Goal: Task Accomplishment & Management: Complete application form

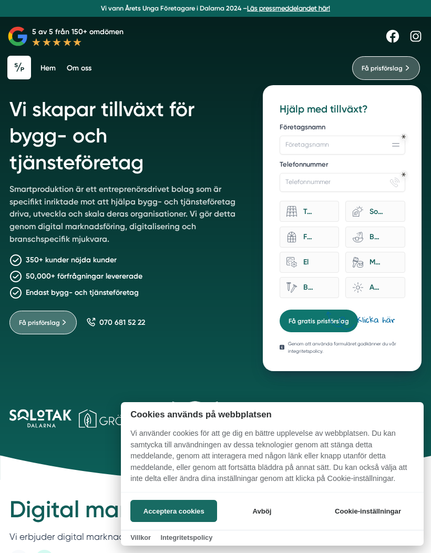
click at [197, 510] on button "Acceptera cookies" at bounding box center [173, 511] width 87 height 22
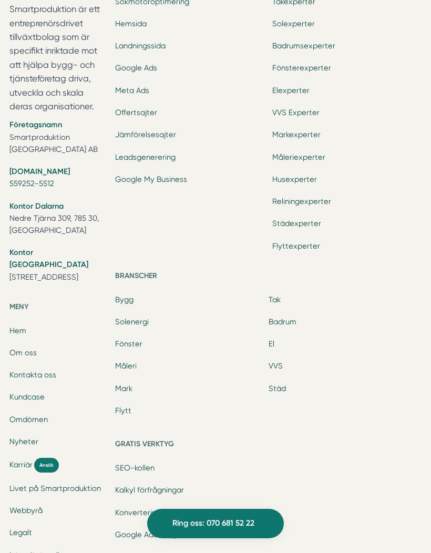
scroll to position [3115, 0]
click at [24, 458] on span "Karriär" at bounding box center [20, 464] width 23 height 12
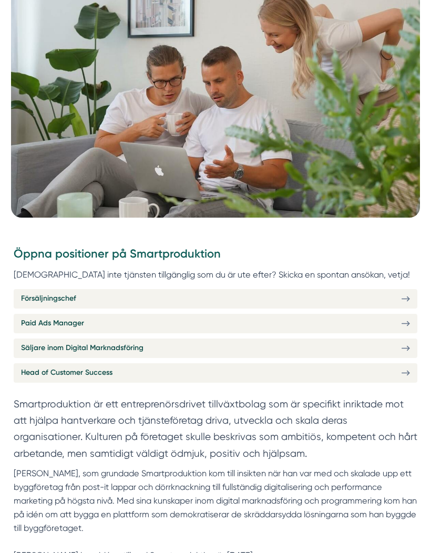
scroll to position [219, 0]
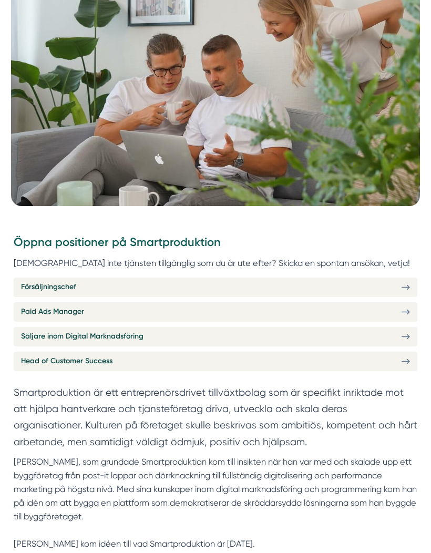
click at [204, 283] on link "Försäljningschef" at bounding box center [216, 287] width 404 height 19
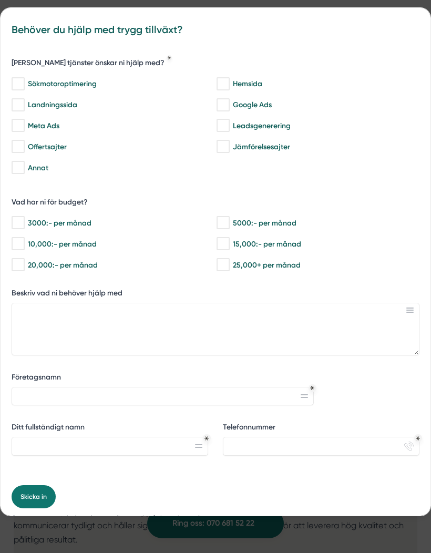
scroll to position [997, 0]
click at [297, 552] on div "bbc9b822-b2c6-488a-ab3e-9a2d59e49c7c Behöver du hjälp med trygg tillväxt? [PERS…" at bounding box center [215, 276] width 431 height 553
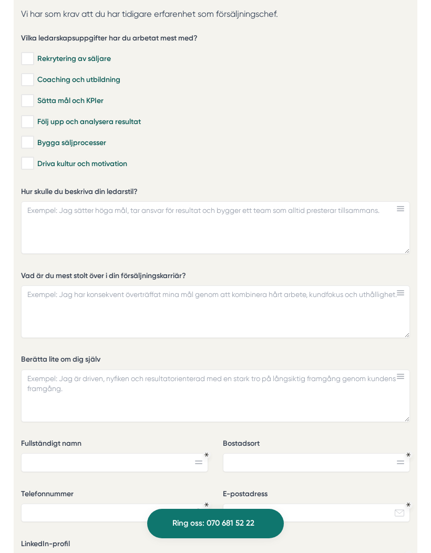
scroll to position [2449, 0]
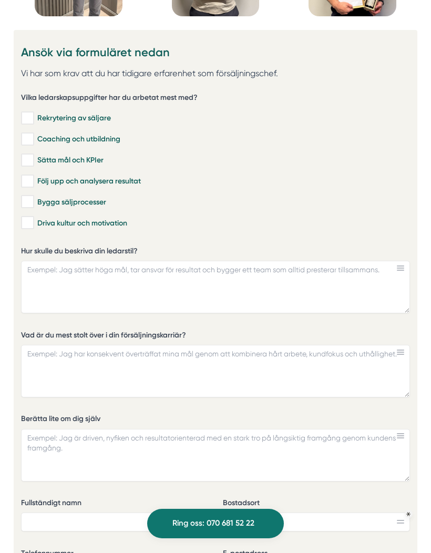
click at [33, 202] on input "Bygga säljprocesser" at bounding box center [27, 202] width 12 height 11
checkbox input "true"
click at [32, 165] on input "Sätta mål och KPIer" at bounding box center [27, 160] width 12 height 11
checkbox input "true"
click at [32, 250] on label "Hur skulle du beskriva din ledarstil?" at bounding box center [215, 252] width 389 height 13
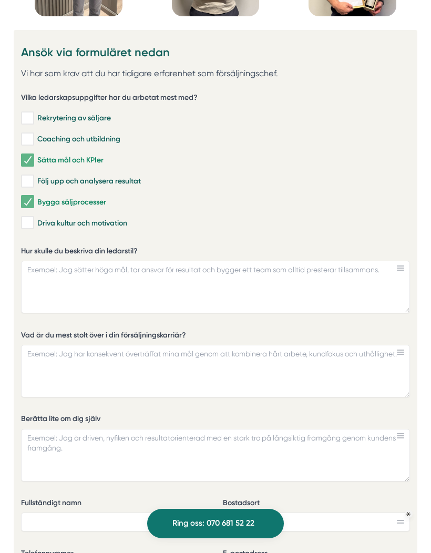
click at [32, 261] on textarea "Hur skulle du beskriva din ledarstil?" at bounding box center [215, 287] width 389 height 53
click at [23, 257] on label "Hur skulle du beskriva din ledarstil?" at bounding box center [215, 253] width 389 height 13
click at [23, 261] on textarea "Hur skulle du beskriva din ledarstil?" at bounding box center [215, 287] width 389 height 53
click at [30, 247] on label "Hur skulle du beskriva din ledarstil?" at bounding box center [215, 253] width 389 height 13
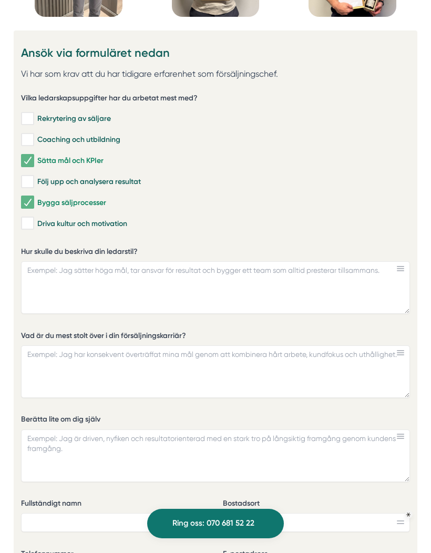
click at [30, 261] on textarea "Hur skulle du beskriva din ledarstil?" at bounding box center [215, 287] width 389 height 53
click at [95, 243] on div "Vilka ledarskapsuppgifter har du arbetat mest med? Rekrytering av säljare Coach…" at bounding box center [215, 374] width 389 height 576
click at [132, 251] on label "Hur skulle du beskriva din ledarstil?" at bounding box center [215, 252] width 389 height 13
click at [132, 261] on textarea "Hur skulle du beskriva din ledarstil?" at bounding box center [215, 287] width 389 height 53
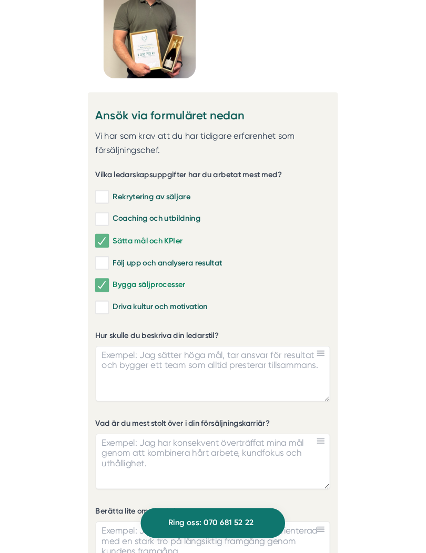
scroll to position [2453, 0]
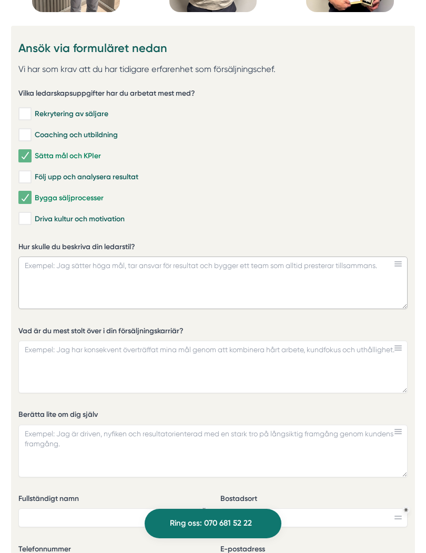
click at [160, 271] on textarea "Hur skulle du beskriva din ledarstil?" at bounding box center [212, 283] width 389 height 53
click at [112, 270] on textarea "Hur skulle du beskriva din ledarstil?" at bounding box center [212, 283] width 389 height 53
paste textarea "Jag leder genom att skapa energi, riktning och fokus. Jag vill vara en förebild…"
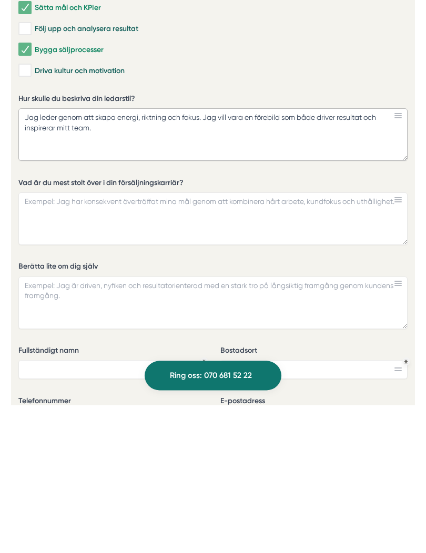
type textarea "Jag leder genom att skapa energi, riktning och fokus. Jag vill vara en förebild…"
click at [274, 341] on textarea "Vad är du mest stolt över i din försäljningskarriär?" at bounding box center [212, 367] width 389 height 53
click at [340, 508] on input "Bostadsort" at bounding box center [313, 517] width 187 height 19
click at [398, 508] on input "Bostadsort" at bounding box center [313, 517] width 187 height 19
click at [392, 508] on input "Bostadsort" at bounding box center [313, 517] width 187 height 19
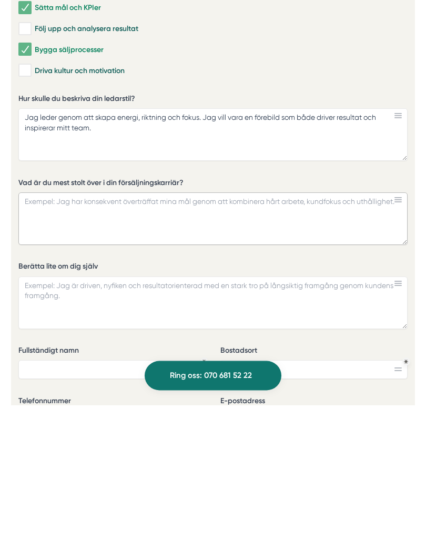
click at [295, 341] on textarea "Vad är du mest stolt över i din försäljningskarriär?" at bounding box center [212, 367] width 389 height 53
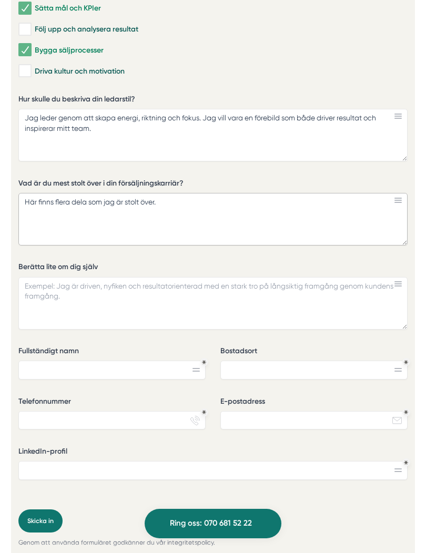
scroll to position [2614, 0]
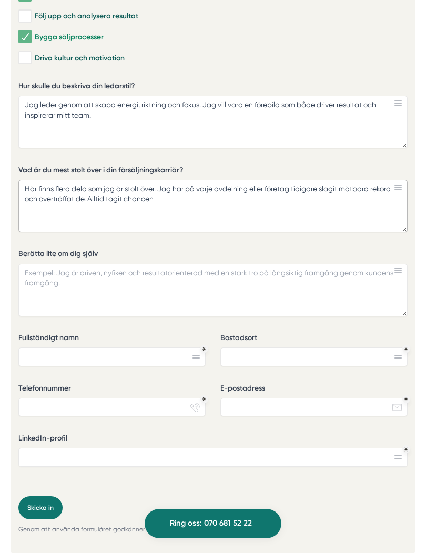
click at [138, 200] on textarea "Här finns flera dela som jag är stolt över. Jag har på varje avdelning eller fö…" at bounding box center [212, 206] width 389 height 53
click at [145, 196] on textarea "Här finns flera dela som jag är stolt över. Jag har på varje avdelning eller fö…" at bounding box center [212, 206] width 389 height 53
click at [140, 202] on textarea "Här finns flera dela som jag är stolt över. Jag har på varje avdelning eller fö…" at bounding box center [212, 206] width 389 height 53
click at [139, 202] on textarea "Här finns flera dela som jag är stolt över. Jag har på varje avdelning eller fö…" at bounding box center [212, 206] width 389 height 53
click at [22, 169] on label "Vad är du mest stolt över i din försäljningskarriär?" at bounding box center [212, 171] width 389 height 13
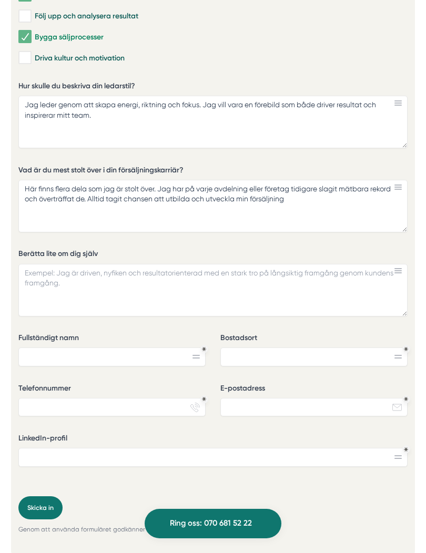
click at [22, 180] on textarea "Här finns flera dela som jag är stolt över. Jag har på varje avdelning eller fö…" at bounding box center [212, 206] width 389 height 53
click at [31, 174] on label "Vad är du mest stolt över i din försäljningskarriär?" at bounding box center [212, 171] width 389 height 13
click at [31, 180] on textarea "Här finns flera dela som jag är stolt över. Jag har på varje avdelning eller fö…" at bounding box center [212, 206] width 389 height 53
click at [36, 171] on label "Vad är du mest stolt över i din försäljningskarriär?" at bounding box center [212, 171] width 389 height 13
click at [36, 180] on textarea "Här finns flera dela som jag är stolt över. Jag har på varje avdelning eller fö…" at bounding box center [212, 206] width 389 height 53
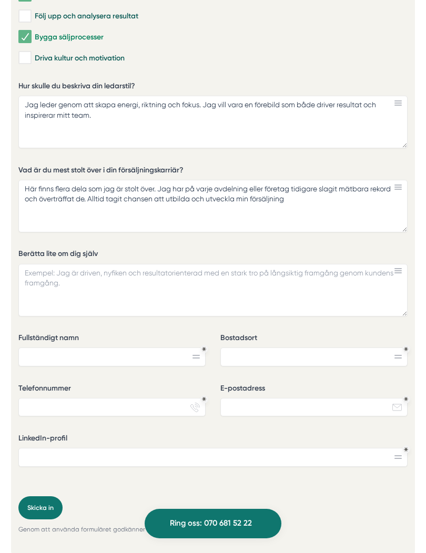
click at [30, 173] on label "Vad är du mest stolt över i din försäljningskarriär?" at bounding box center [212, 171] width 389 height 13
click at [30, 180] on textarea "Här finns flera dela som jag är stolt över. Jag har på varje avdelning eller fö…" at bounding box center [212, 206] width 389 height 53
click at [32, 169] on label "Vad är du mest stolt över i din försäljningskarriär?" at bounding box center [212, 171] width 389 height 13
click at [32, 180] on textarea "Här finns flera dela som jag är stolt över. Jag har på varje avdelning eller fö…" at bounding box center [212, 206] width 389 height 53
click at [32, 167] on label "Vad är du mest stolt över i din försäljningskarriär?" at bounding box center [212, 171] width 389 height 13
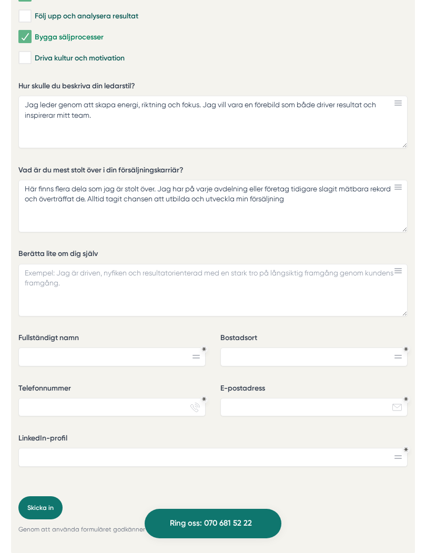
click at [32, 180] on textarea "Här finns flera dela som jag är stolt över. Jag har på varje avdelning eller fö…" at bounding box center [212, 206] width 389 height 53
click at [389, 249] on label "Berätta lite om dig själv" at bounding box center [212, 255] width 389 height 13
click at [389, 264] on textarea "Berätta lite om dig själv" at bounding box center [212, 290] width 389 height 53
click at [107, 167] on label "Vad är du mest stolt över i din försäljningskarriär?" at bounding box center [212, 171] width 389 height 13
click at [107, 180] on textarea "Här finns flera dela som jag är stolt över. Jag har på varje avdelning eller fö…" at bounding box center [212, 206] width 389 height 53
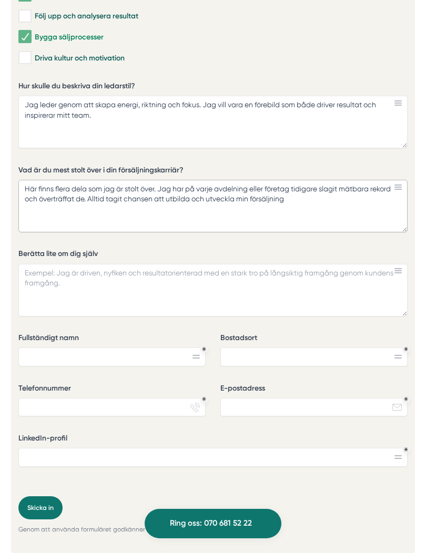
click at [115, 193] on textarea "Här finns flera dela som jag är stolt över. Jag har på varje avdelning eller fö…" at bounding box center [212, 206] width 389 height 53
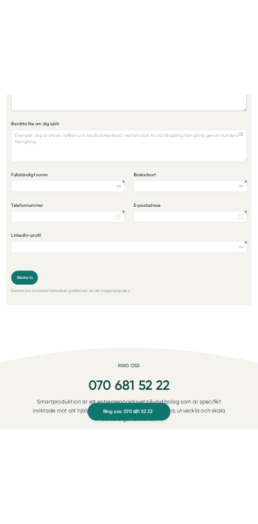
scroll to position [2614, 0]
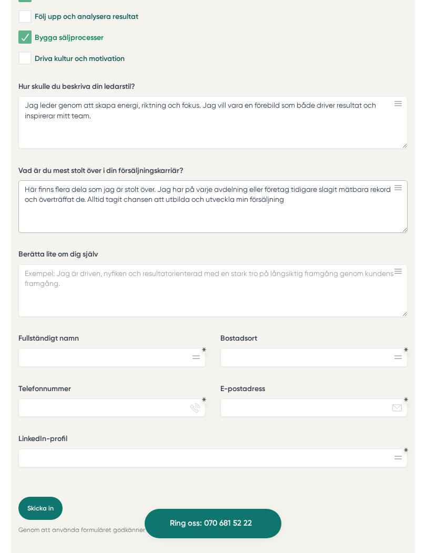
click at [306, 207] on textarea "Här finns flera dela som jag är stolt över. Jag har på varje avdelning eller fö…" at bounding box center [212, 206] width 389 height 53
click at [32, 190] on textarea "Här finns flera dela som jag är stolt över. Jag har på varje avdelning eller fö…" at bounding box center [212, 206] width 389 height 53
click at [30, 189] on textarea "Här finns flera dela som jag är stolt över. Jag har på varje avdelning eller fö…" at bounding box center [212, 206] width 389 height 53
type textarea "Här finns flera dela som jag är stolt över. Jag har på varje avdelning eller fö…"
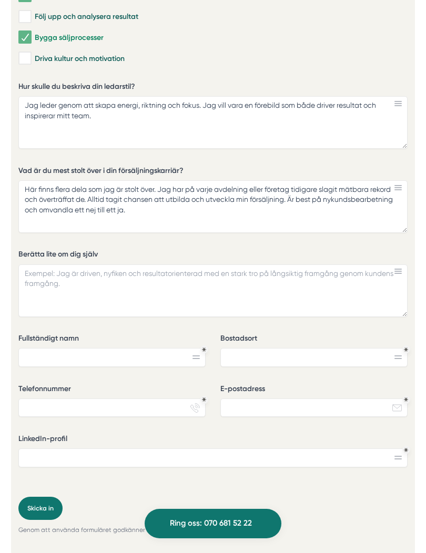
click at [47, 168] on label "Vad är du mest stolt över i din försäljningskarriär?" at bounding box center [212, 172] width 389 height 13
click at [47, 180] on textarea "Här finns flera dela som jag är stolt över. Jag har på varje avdelning eller fö…" at bounding box center [212, 206] width 389 height 53
click at [30, 171] on label "Vad är du mest stolt över i din försäljningskarriär?" at bounding box center [212, 172] width 389 height 13
click at [30, 180] on textarea "Här finns flera dela som jag är stolt över. Jag har på varje avdelning eller fö…" at bounding box center [212, 206] width 389 height 53
click at [182, 159] on div "Vilka ledarskapsuppgifter har du arbetat mest med? Rekrytering av säljare Coach…" at bounding box center [212, 209] width 389 height 576
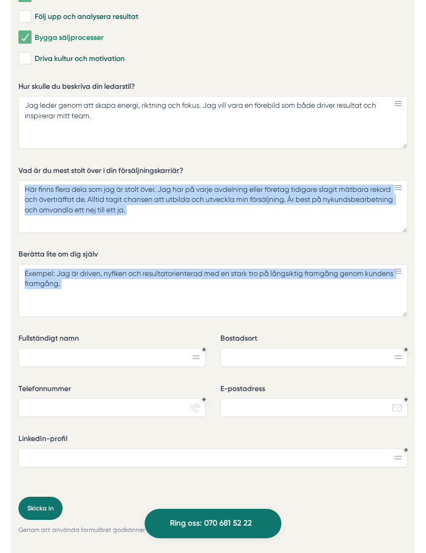
click at [114, 159] on div "Vilka ledarskapsuppgifter har du arbetat mest med? Rekrytering av säljare Coach…" at bounding box center [212, 209] width 389 height 576
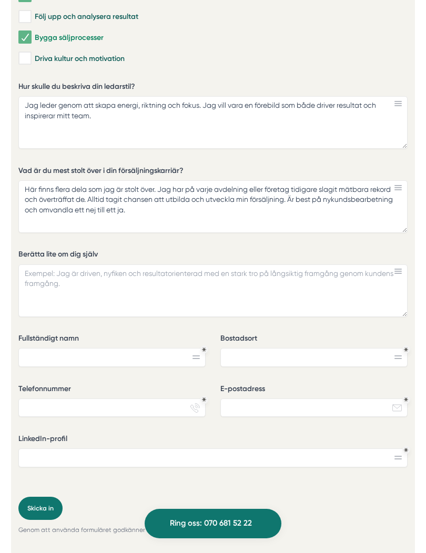
click at [30, 170] on label "Vad är du mest stolt över i din försäljningskarriär?" at bounding box center [212, 172] width 389 height 13
click at [30, 180] on textarea "Här finns flera dela som jag är stolt över. Jag har på varje avdelning eller fö…" at bounding box center [212, 206] width 389 height 53
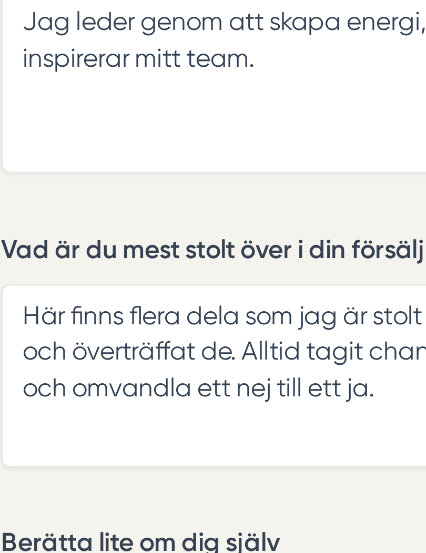
click at [32, 166] on label "Vad är du mest stolt över i din försäljningskarriär?" at bounding box center [212, 172] width 389 height 13
click at [32, 180] on textarea "Här finns flera dela som jag är stolt över. Jag har på varje avdelning eller fö…" at bounding box center [212, 206] width 389 height 53
click at [38, 62] on div "Vilka ledarskapsuppgifter har du arbetat mest med? Rekrytering av säljare Coach…" at bounding box center [212, 209] width 389 height 576
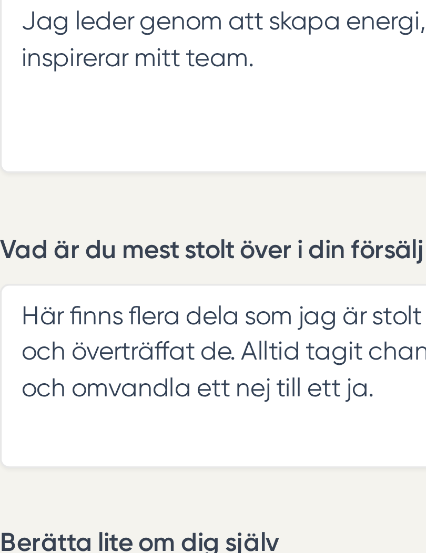
click at [36, 166] on label "Vad är du mest stolt över i din försäljningskarriär?" at bounding box center [212, 172] width 389 height 13
click at [36, 180] on textarea "Här finns flera dela som jag är stolt över. Jag har på varje avdelning eller fö…" at bounding box center [212, 206] width 389 height 53
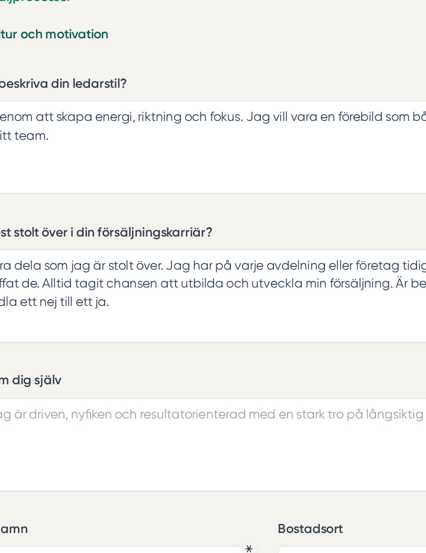
click at [115, 166] on label "Vad är du mest stolt över i din försäljningskarriär?" at bounding box center [212, 172] width 389 height 13
click at [115, 180] on textarea "Här finns flera dela som jag är stolt över. Jag har på varje avdelning eller fö…" at bounding box center [212, 206] width 389 height 53
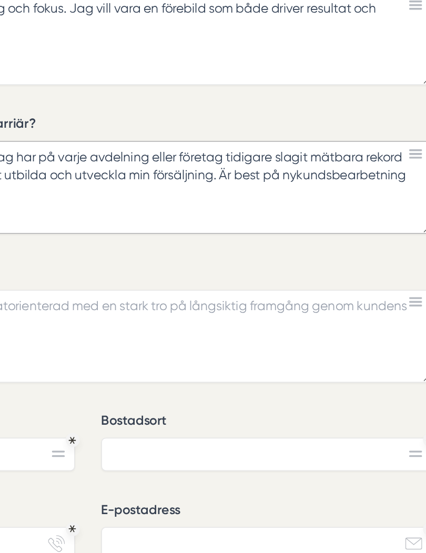
scroll to position [2478, 0]
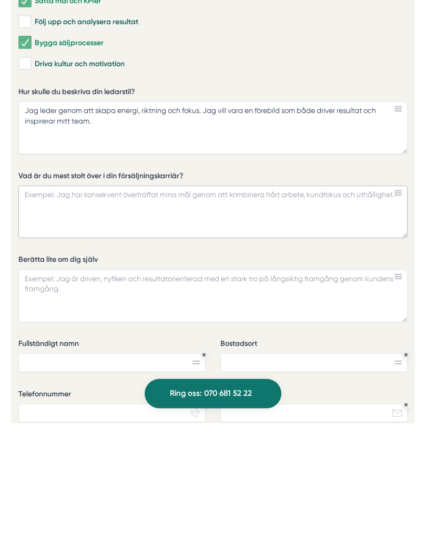
click at [77, 315] on textarea "Vad är du mest stolt över i din försäljningskarriär?" at bounding box center [212, 341] width 389 height 53
paste textarea "Det finns flera delar av min försäljningskarriär som jag är stolt över. På varj…"
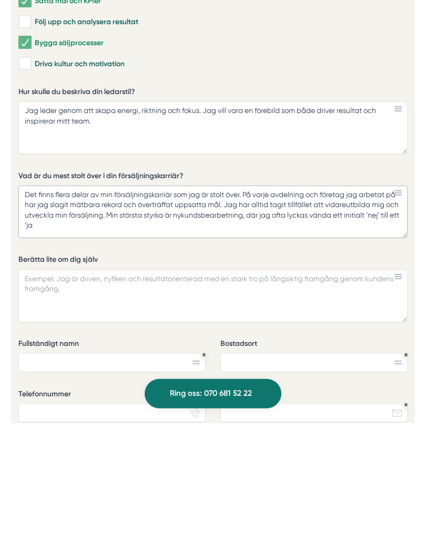
type textarea "Det finns flera delar av min försäljningskarriär som jag är stolt över. På varj…"
click at [274, 399] on textarea "Berätta lite om dig själv" at bounding box center [212, 425] width 389 height 53
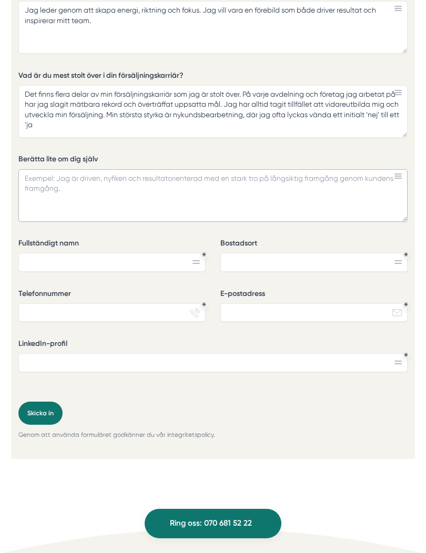
scroll to position [2709, 0]
click at [176, 197] on textarea "Berätta lite om dig själv" at bounding box center [212, 195] width 389 height 53
paste textarea "Jag är nyfiken, driven och har en stark passion för att bygga långsiktiga partn…"
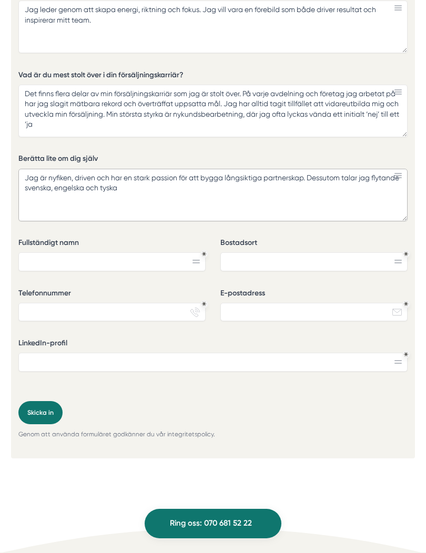
click at [356, 178] on textarea "Jag är nyfiken, driven och har en stark passion för att bygga långsiktiga partn…" at bounding box center [212, 195] width 389 height 53
click at [167, 190] on textarea "Jag är nyfiken, driven och har en stark passion för att bygga långsiktiga partn…" at bounding box center [212, 195] width 389 height 53
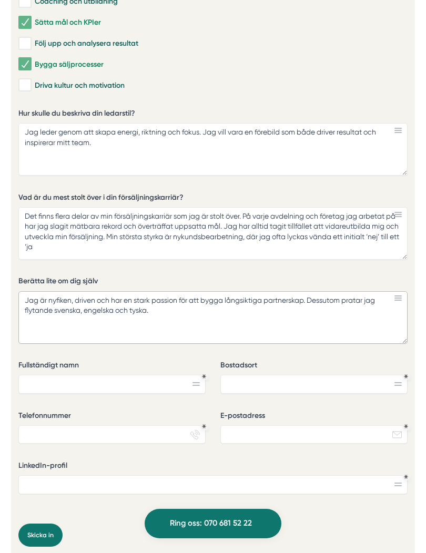
scroll to position [2617, 0]
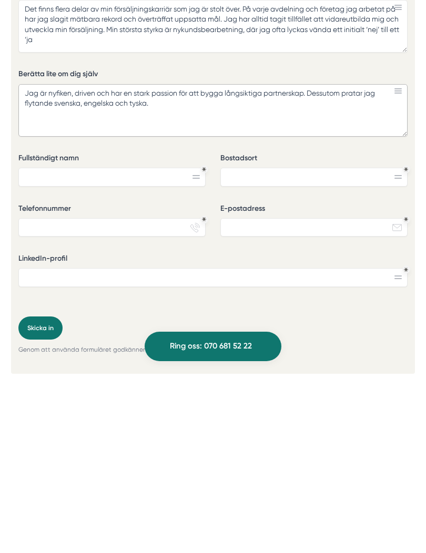
type textarea "Jag är nyfiken, driven och har en stark passion för att bygga långsiktiga partn…"
click at [128, 345] on input "Fullständigt namn" at bounding box center [111, 354] width 187 height 19
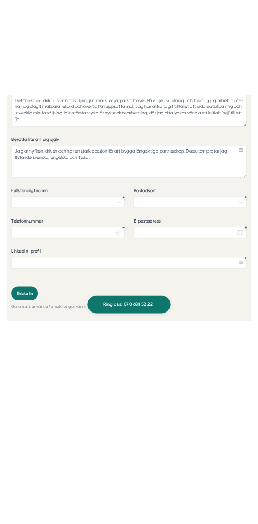
scroll to position [2794, 0]
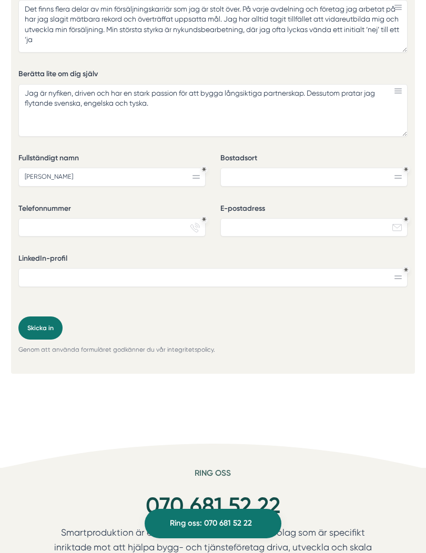
type input "[PERSON_NAME]"
click at [275, 174] on input "Bostadsort" at bounding box center [313, 177] width 187 height 19
type input "Sundbyberg"
click at [112, 223] on input "Telefonnummer" at bounding box center [111, 227] width 187 height 19
type input "˚"
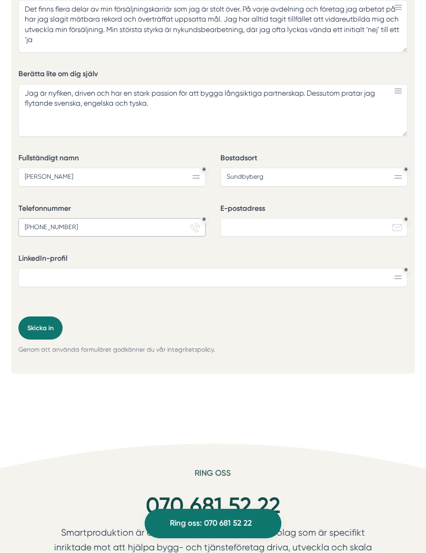
type input "[PHONE_NUMBER]"
click at [277, 232] on input "E-postadress" at bounding box center [313, 227] width 187 height 19
type input "[EMAIL_ADDRESS][DOMAIN_NAME]"
click at [260, 279] on input "LinkedIn-profil" at bounding box center [212, 277] width 389 height 19
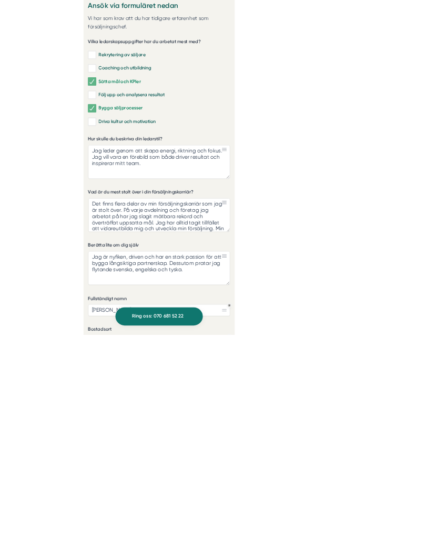
scroll to position [2837, 0]
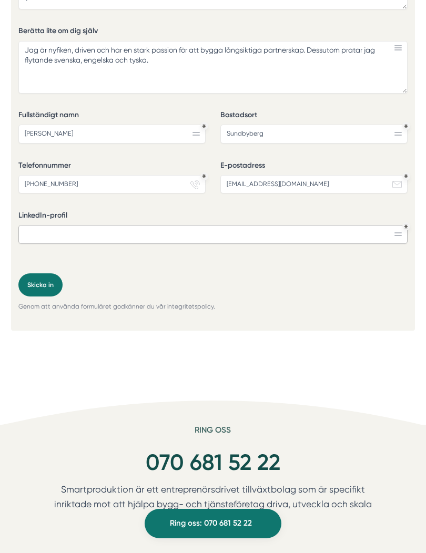
click at [168, 238] on input "LinkedIn-profil" at bounding box center [212, 234] width 389 height 19
paste input "[URL][DOMAIN_NAME]"
type input "[URL][DOMAIN_NAME]"
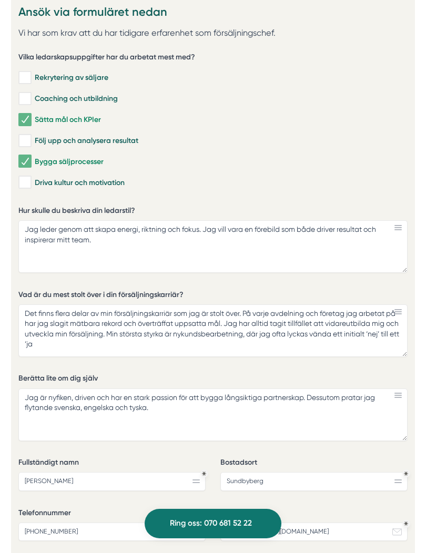
scroll to position [2794, 0]
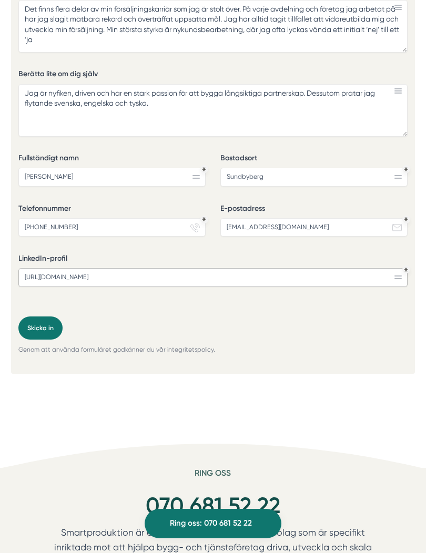
click at [169, 271] on input "[URL][DOMAIN_NAME]" at bounding box center [212, 277] width 389 height 19
click at [294, 278] on input "[URL][DOMAIN_NAME]" at bounding box center [212, 277] width 389 height 19
click at [293, 278] on input "[URL][DOMAIN_NAME]" at bounding box center [212, 277] width 389 height 19
click at [300, 283] on input "[URL][DOMAIN_NAME]" at bounding box center [212, 277] width 389 height 19
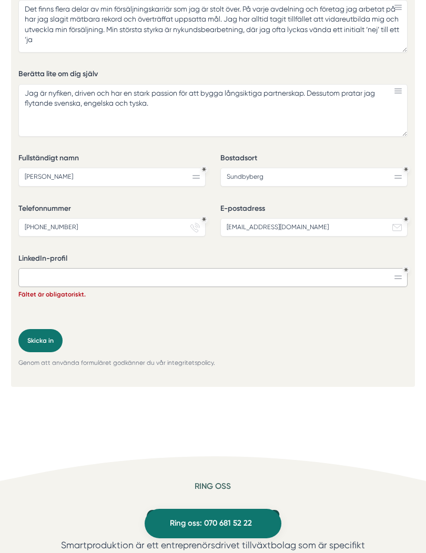
click at [144, 276] on input "LinkedIn-profil" at bounding box center [212, 277] width 389 height 19
paste input "[URL][DOMAIN_NAME]"
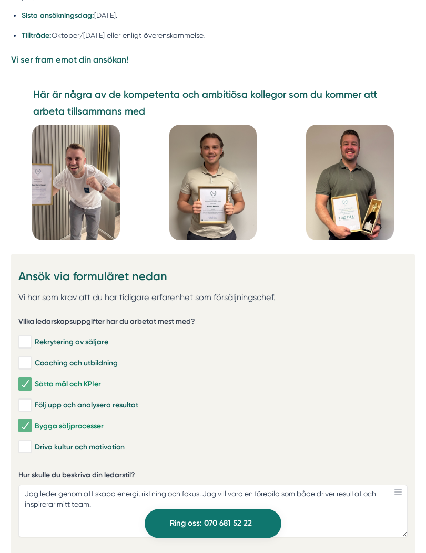
scroll to position [2225, 0]
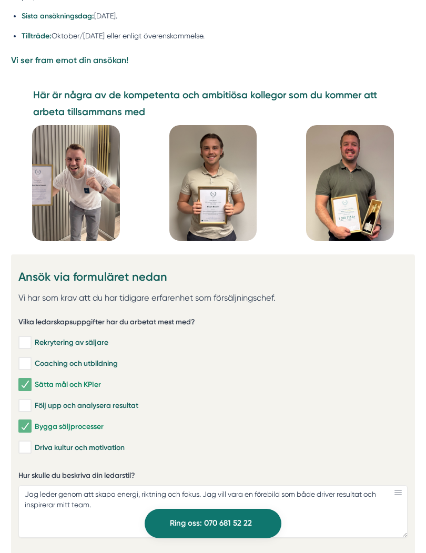
type input "[URL][DOMAIN_NAME]"
click at [26, 406] on input "Följ upp och analysera resultat" at bounding box center [24, 406] width 12 height 11
checkbox input "true"
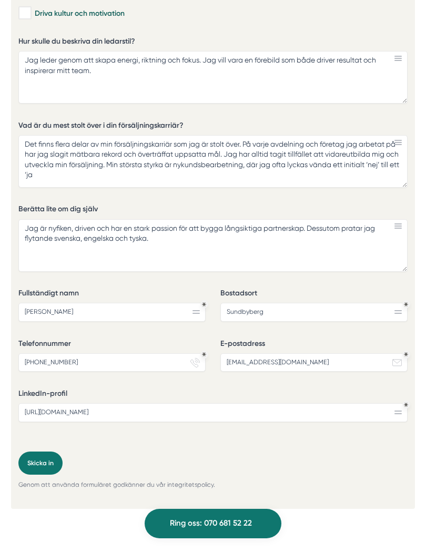
scroll to position [2660, 0]
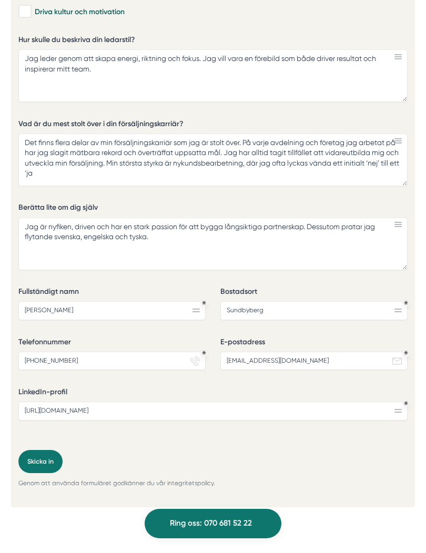
click at [47, 463] on button "Skicka in" at bounding box center [40, 461] width 44 height 23
